Goal: Transaction & Acquisition: Obtain resource

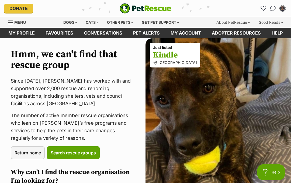
click at [70, 24] on div "Dogs" at bounding box center [70, 22] width 22 height 11
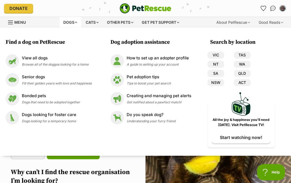
click at [40, 65] on span "Browse all of the doggos looking for a home" at bounding box center [55, 64] width 67 height 4
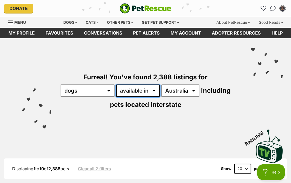
click at [160, 92] on select "available in located in" at bounding box center [138, 90] width 44 height 12
click at [160, 93] on select "available in located in" at bounding box center [138, 90] width 44 height 12
select select "disabled"
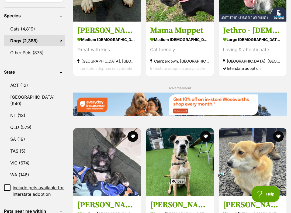
scroll to position [221, 0]
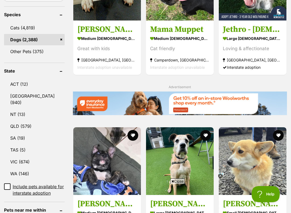
click at [19, 167] on link "VIC (674)" at bounding box center [34, 161] width 61 height 11
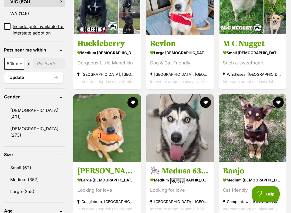
scroll to position [381, 0]
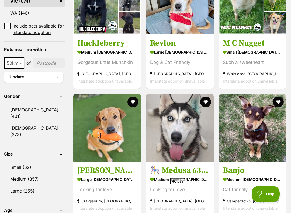
click at [22, 69] on span at bounding box center [21, 63] width 5 height 12
select select "250"
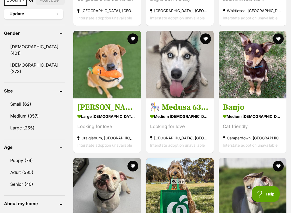
scroll to position [445, 0]
click at [19, 110] on link "Small (62)" at bounding box center [34, 103] width 61 height 11
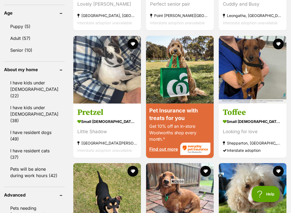
scroll to position [568, 0]
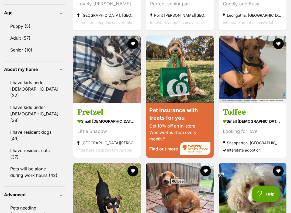
click at [19, 151] on link "I have resident cats (37)" at bounding box center [34, 154] width 61 height 18
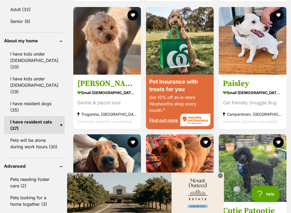
scroll to position [617, 0]
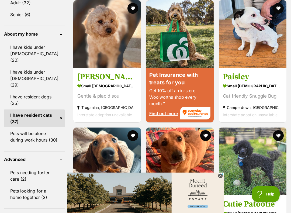
click at [77, 82] on h3 "[PERSON_NAME]" at bounding box center [106, 77] width 59 height 10
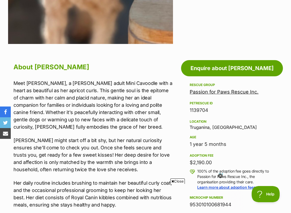
scroll to position [234, 0]
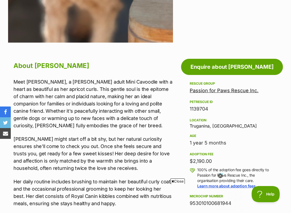
click at [229, 68] on link "Enquire about Quinn" at bounding box center [232, 67] width 102 height 16
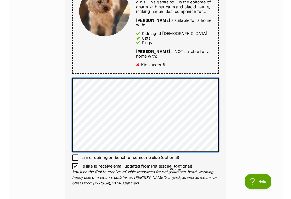
scroll to position [296, 0]
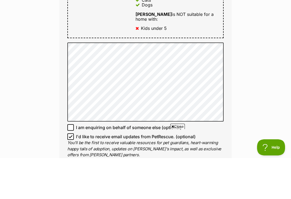
click at [66, 33] on div "Full name Linda Bird Email We require this to be able to send you communication…" at bounding box center [145, 23] width 172 height 381
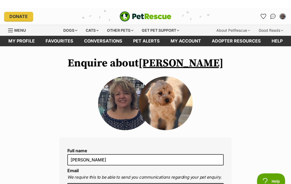
scroll to position [0, 0]
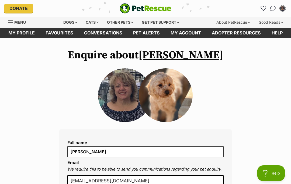
click at [19, 32] on link "My profile" at bounding box center [21, 33] width 37 height 10
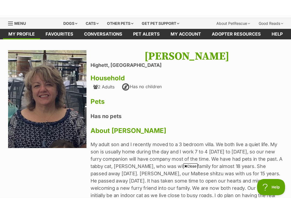
scroll to position [85, 0]
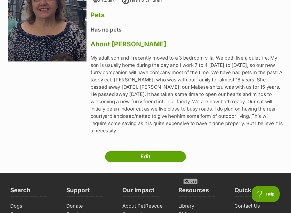
click at [144, 153] on link "Edit" at bounding box center [145, 156] width 81 height 11
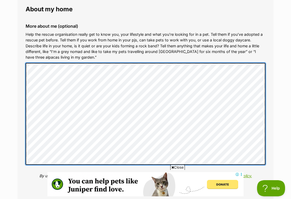
scroll to position [640, 0]
